Goal: Task Accomplishment & Management: Use online tool/utility

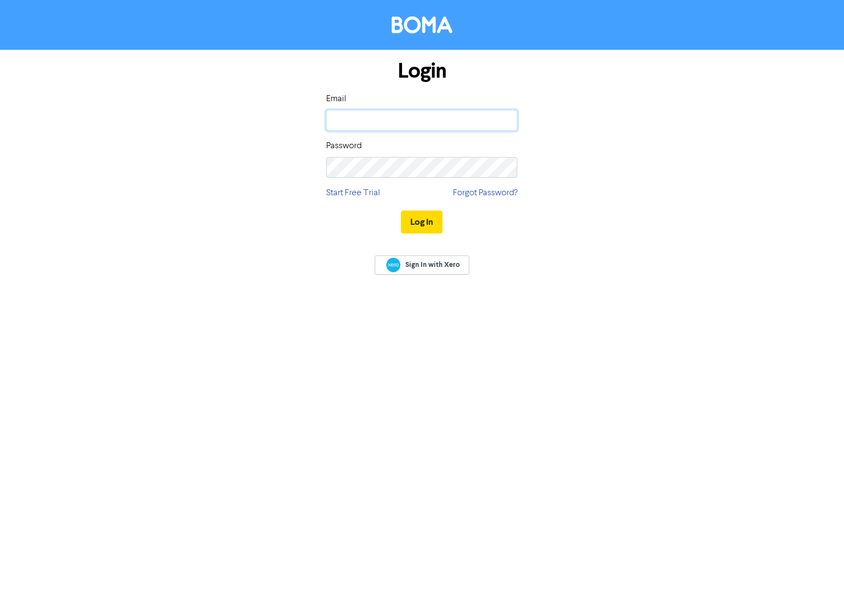
type input "[PERSON_NAME][EMAIL_ADDRESS][DOMAIN_NAME][PERSON_NAME]"
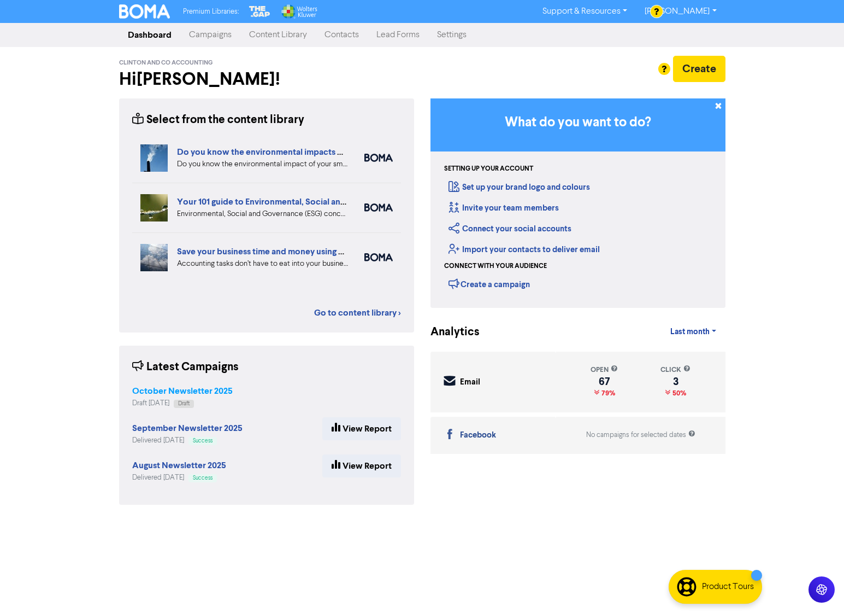
click at [208, 387] on strong "October Newsletter 2025" at bounding box center [182, 390] width 101 height 11
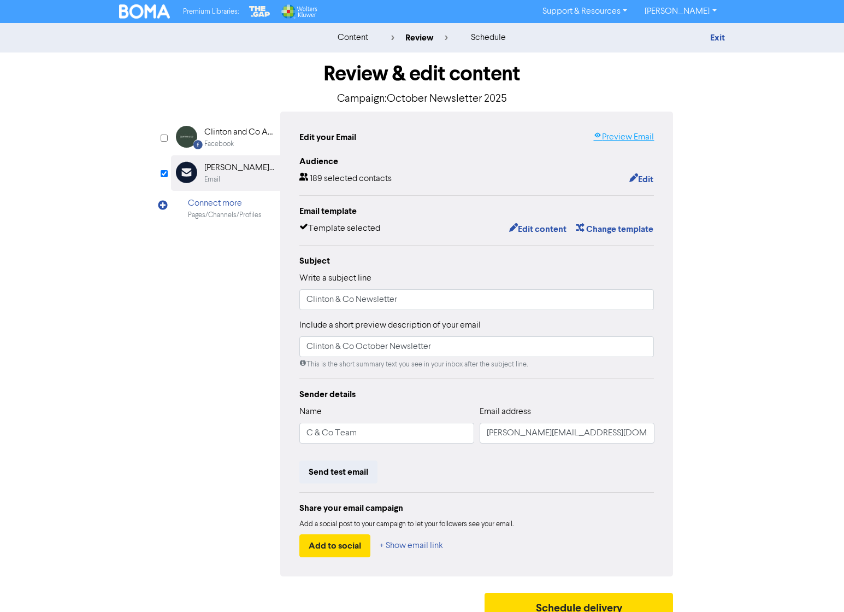
click at [634, 139] on link "Preview Email" at bounding box center [623, 137] width 61 height 13
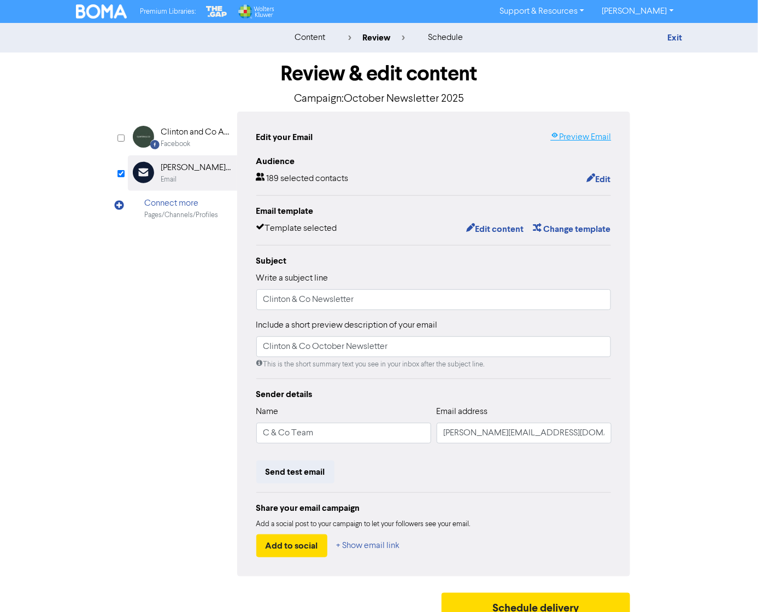
click at [575, 139] on link "Preview Email" at bounding box center [580, 137] width 61 height 13
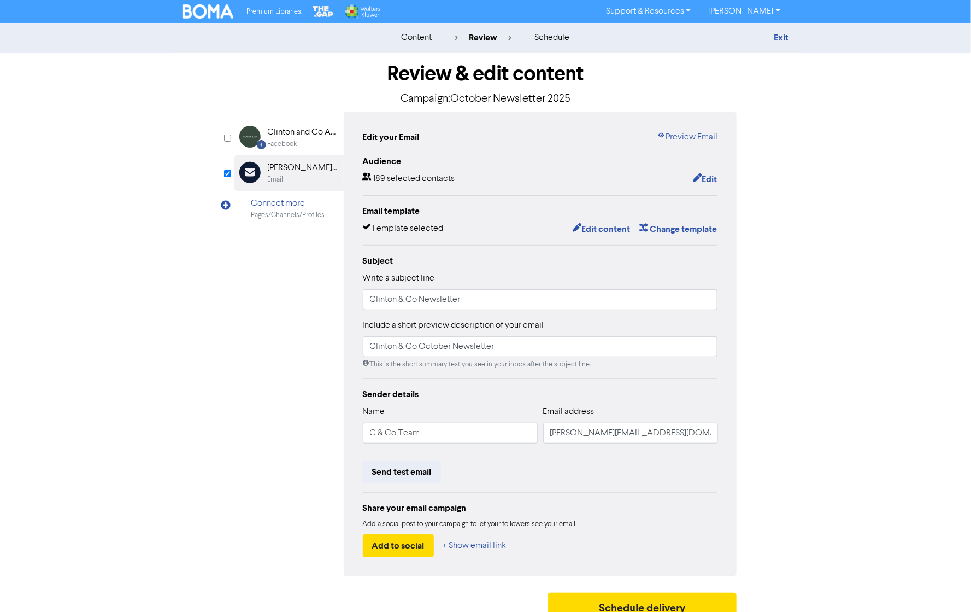
scroll to position [11, 0]
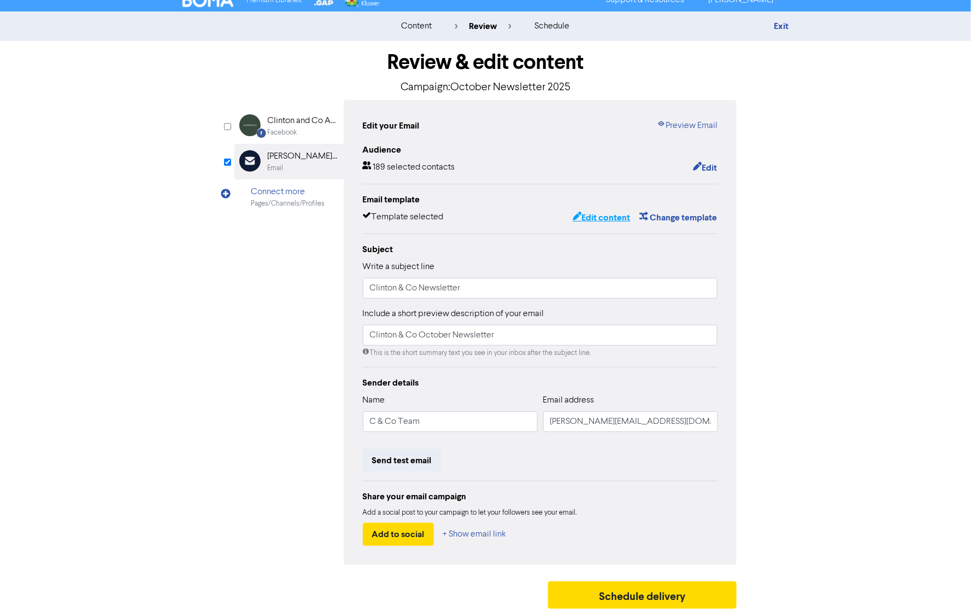
click at [596, 212] on button "Edit content" at bounding box center [601, 217] width 58 height 14
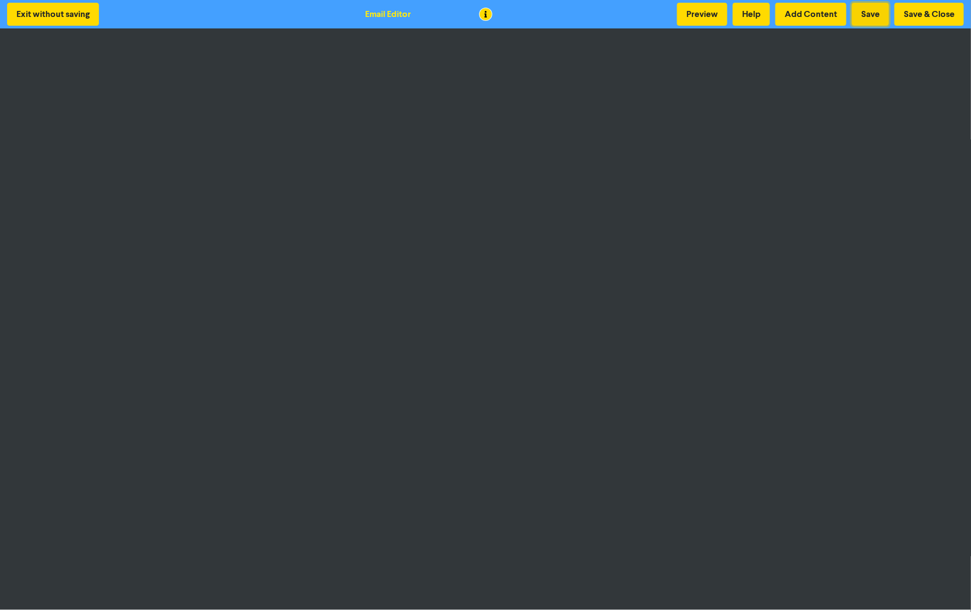
click at [844, 10] on button "Save" at bounding box center [870, 14] width 37 height 23
